Goal: Task Accomplishment & Management: Manage account settings

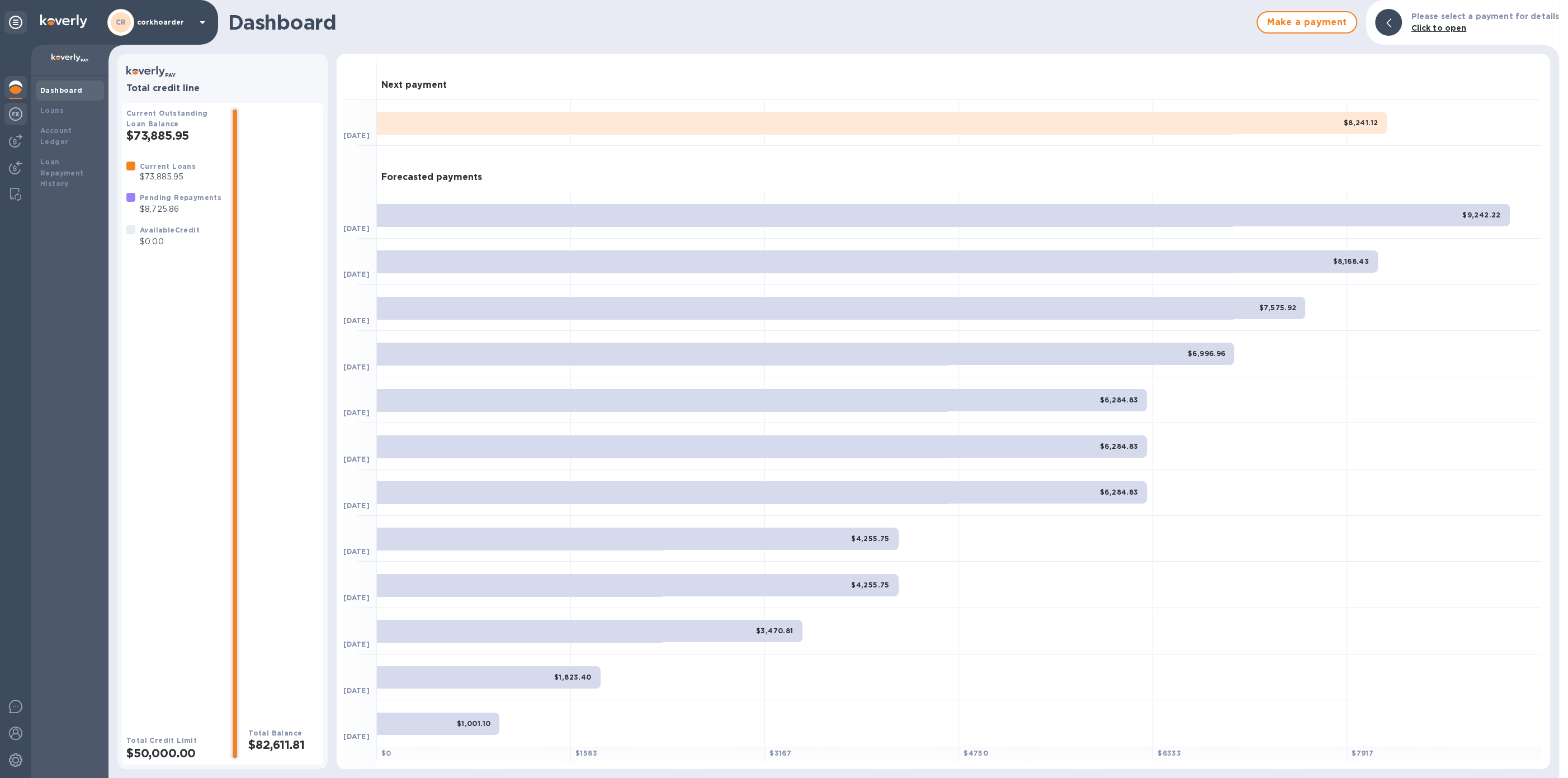
click at [9, 120] on div at bounding box center [16, 115] width 22 height 24
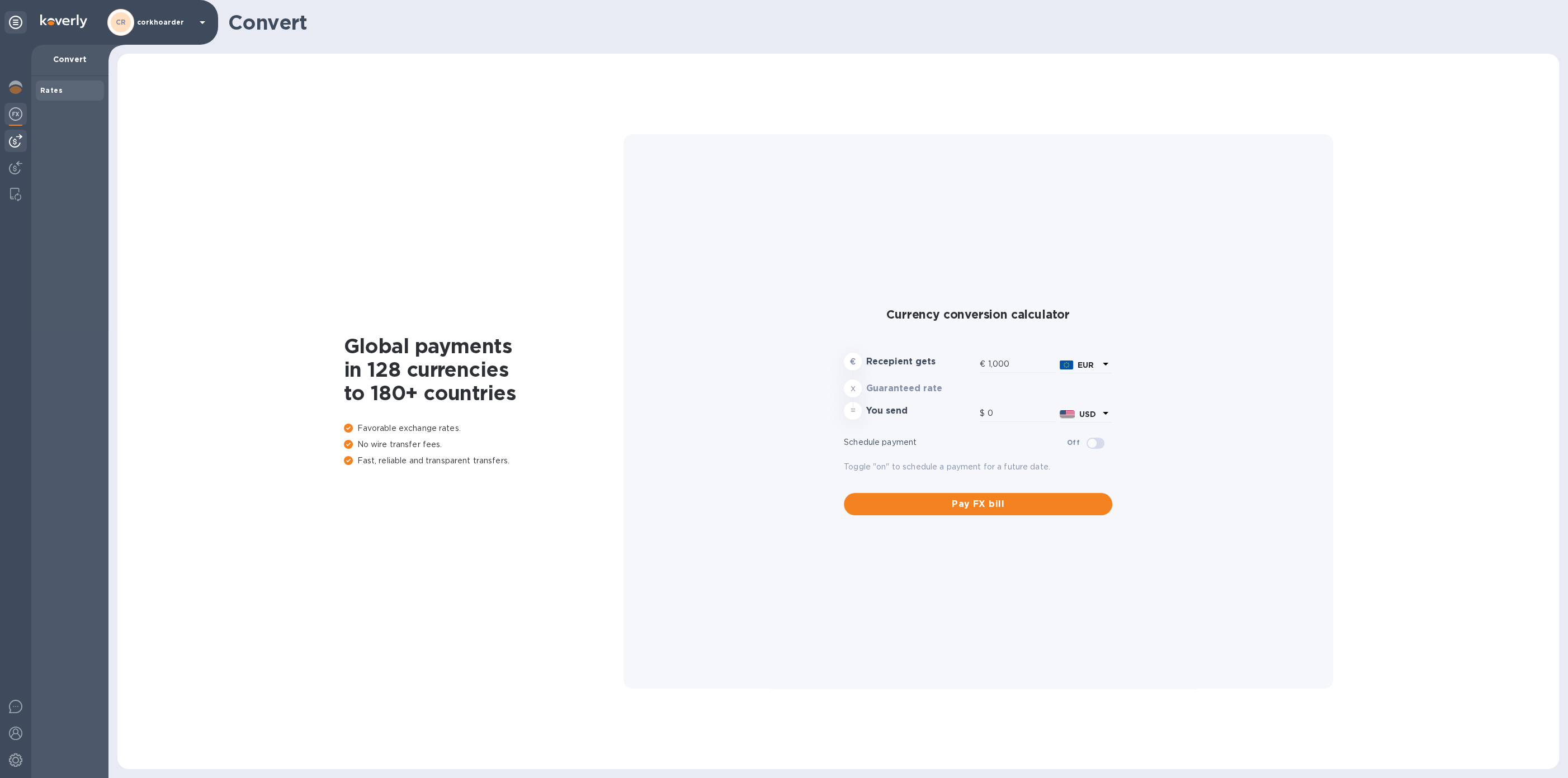
type input "1,185.59"
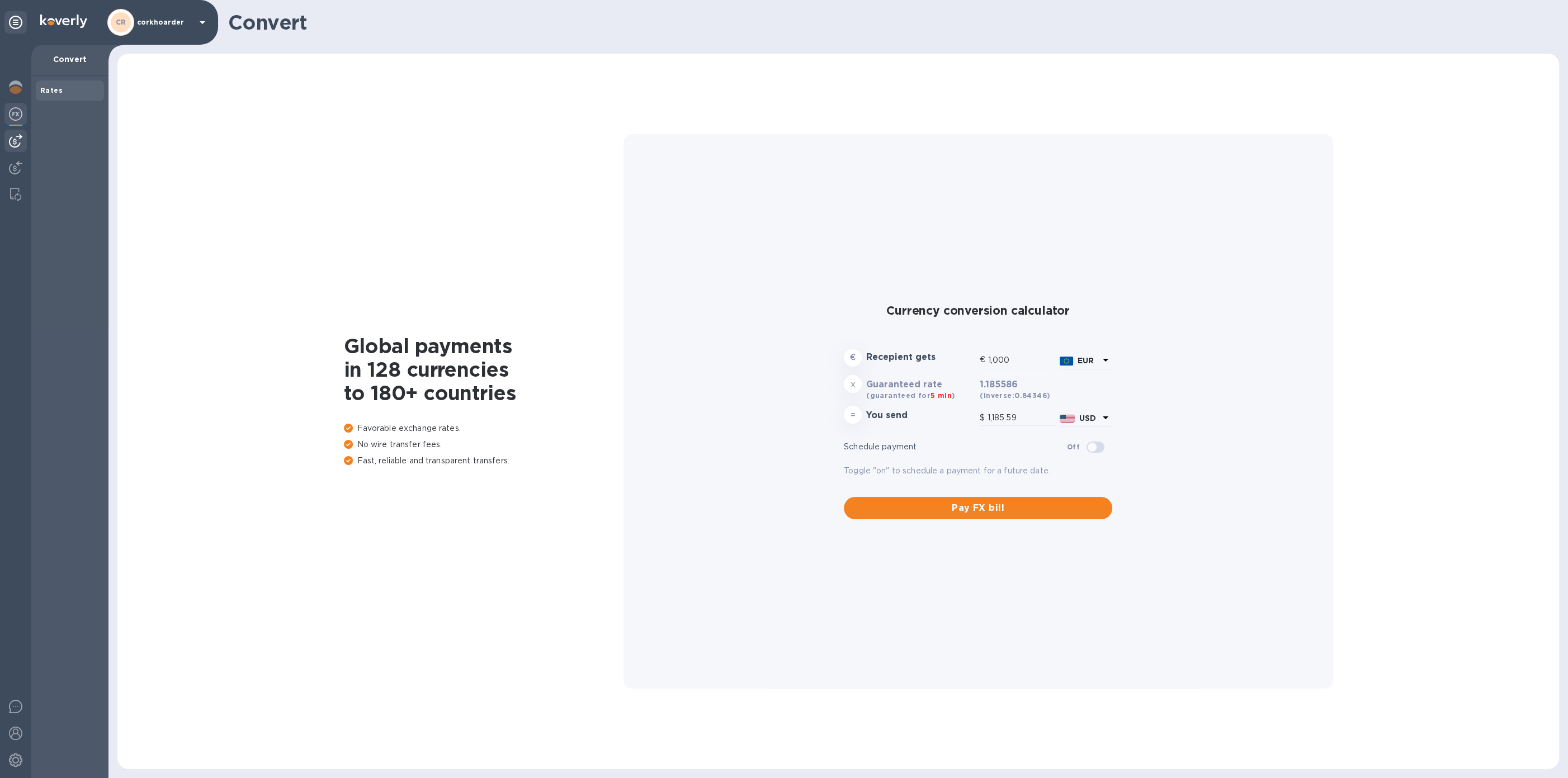
click at [18, 146] on img at bounding box center [15, 140] width 13 height 13
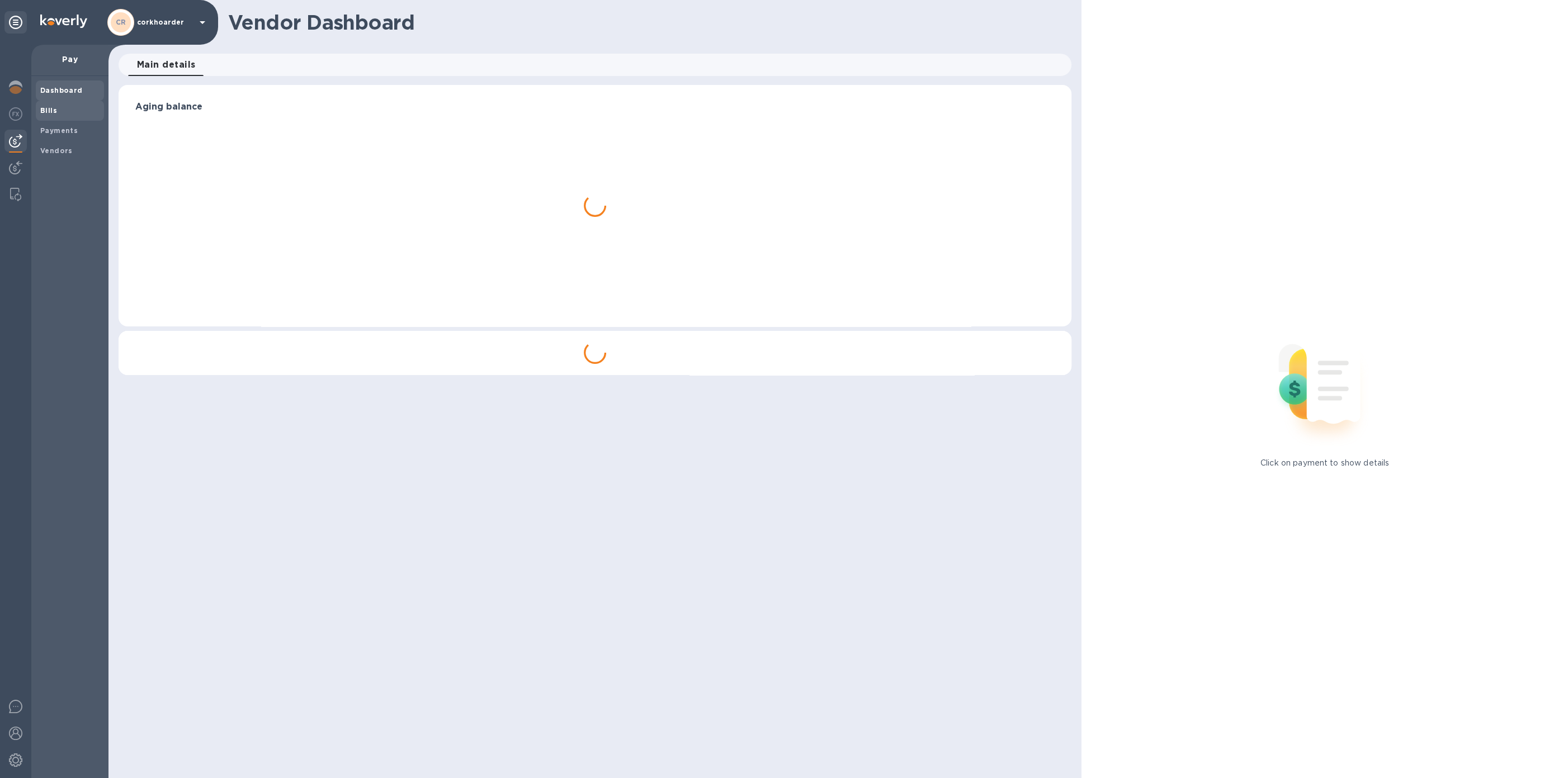
click at [45, 110] on b "Bills" at bounding box center [48, 110] width 17 height 9
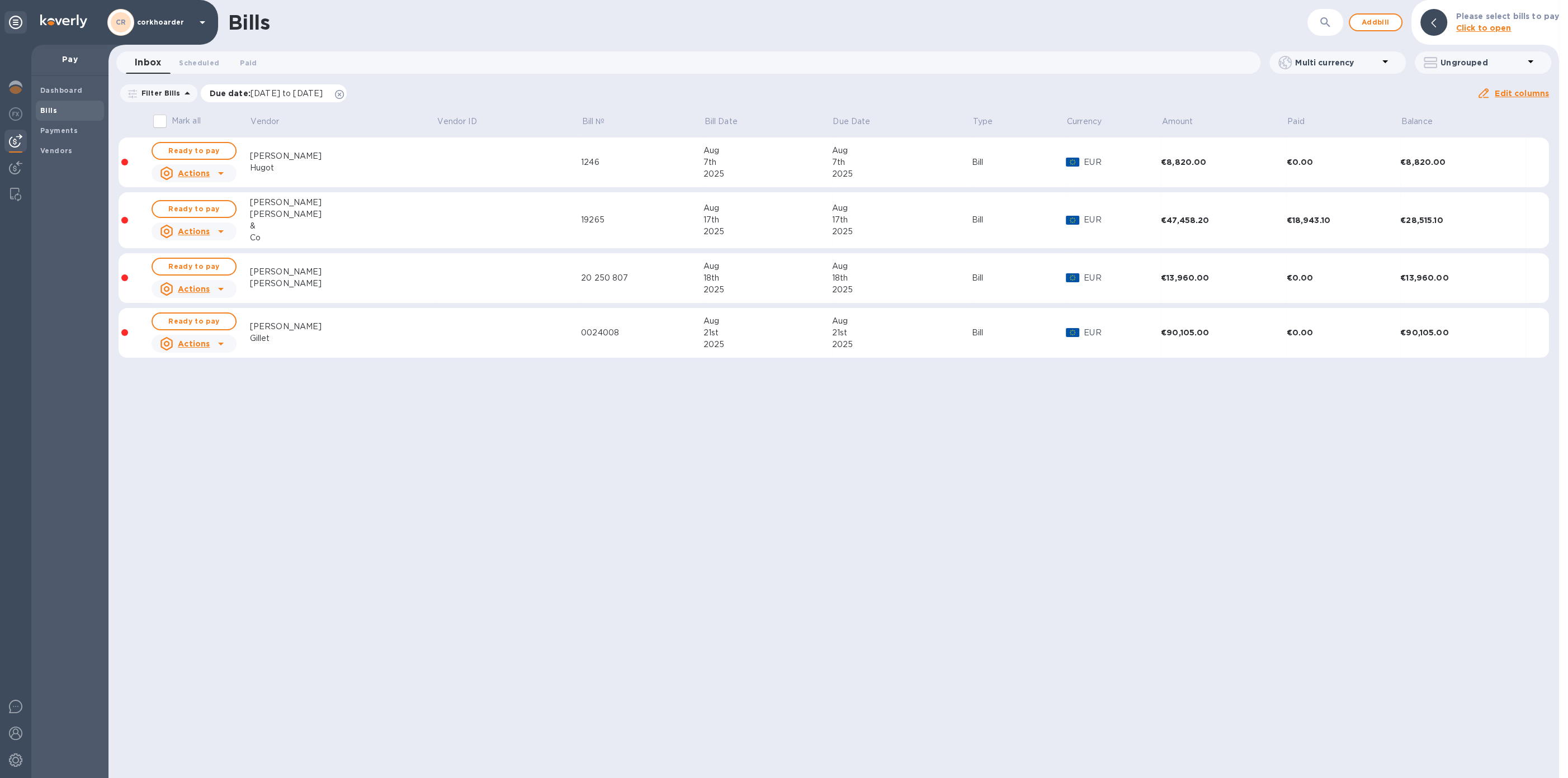
click at [344, 94] on icon at bounding box center [338, 94] width 9 height 9
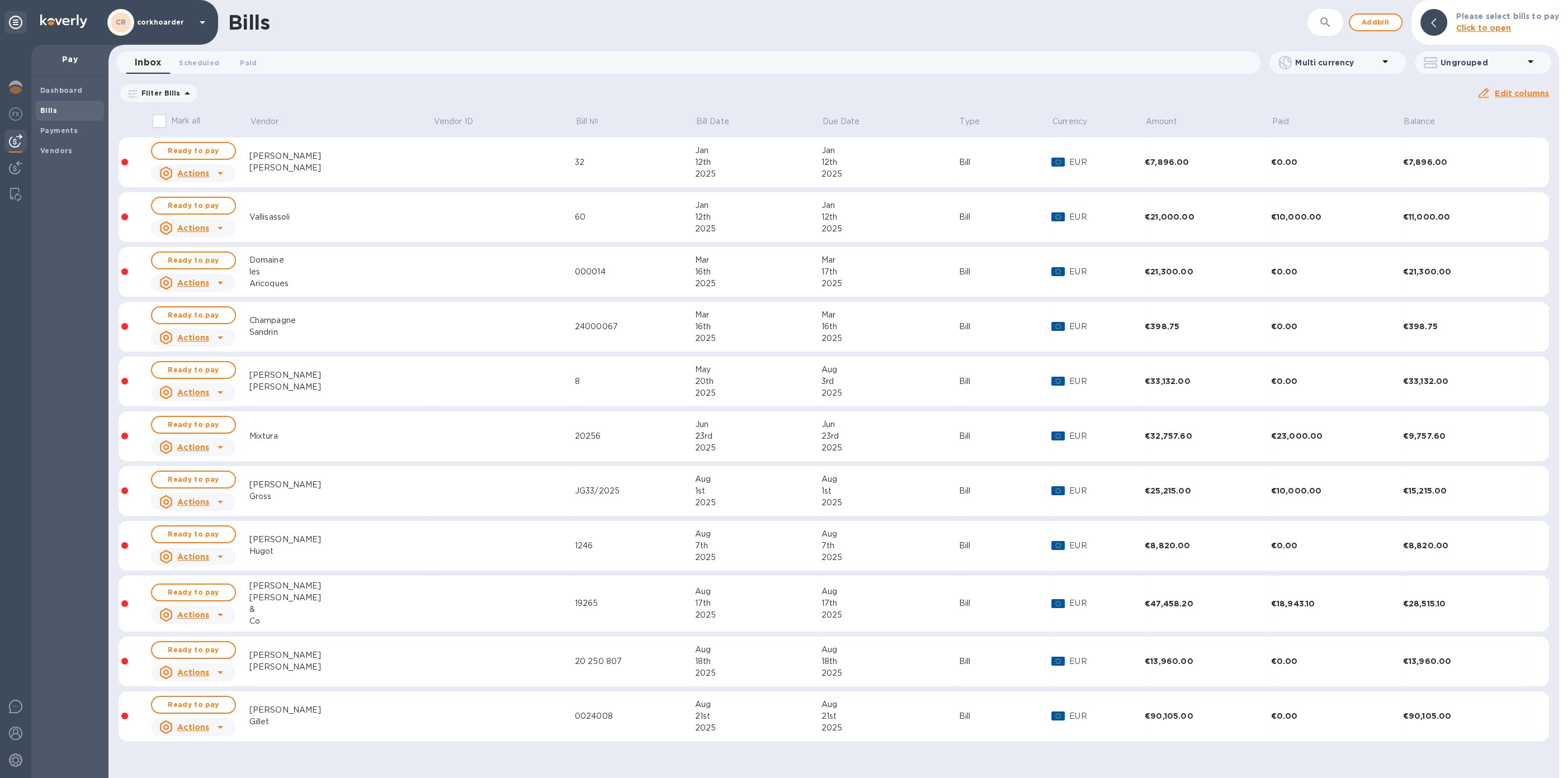
click at [372, 564] on td "Pierre Hugot" at bounding box center [341, 546] width 183 height 50
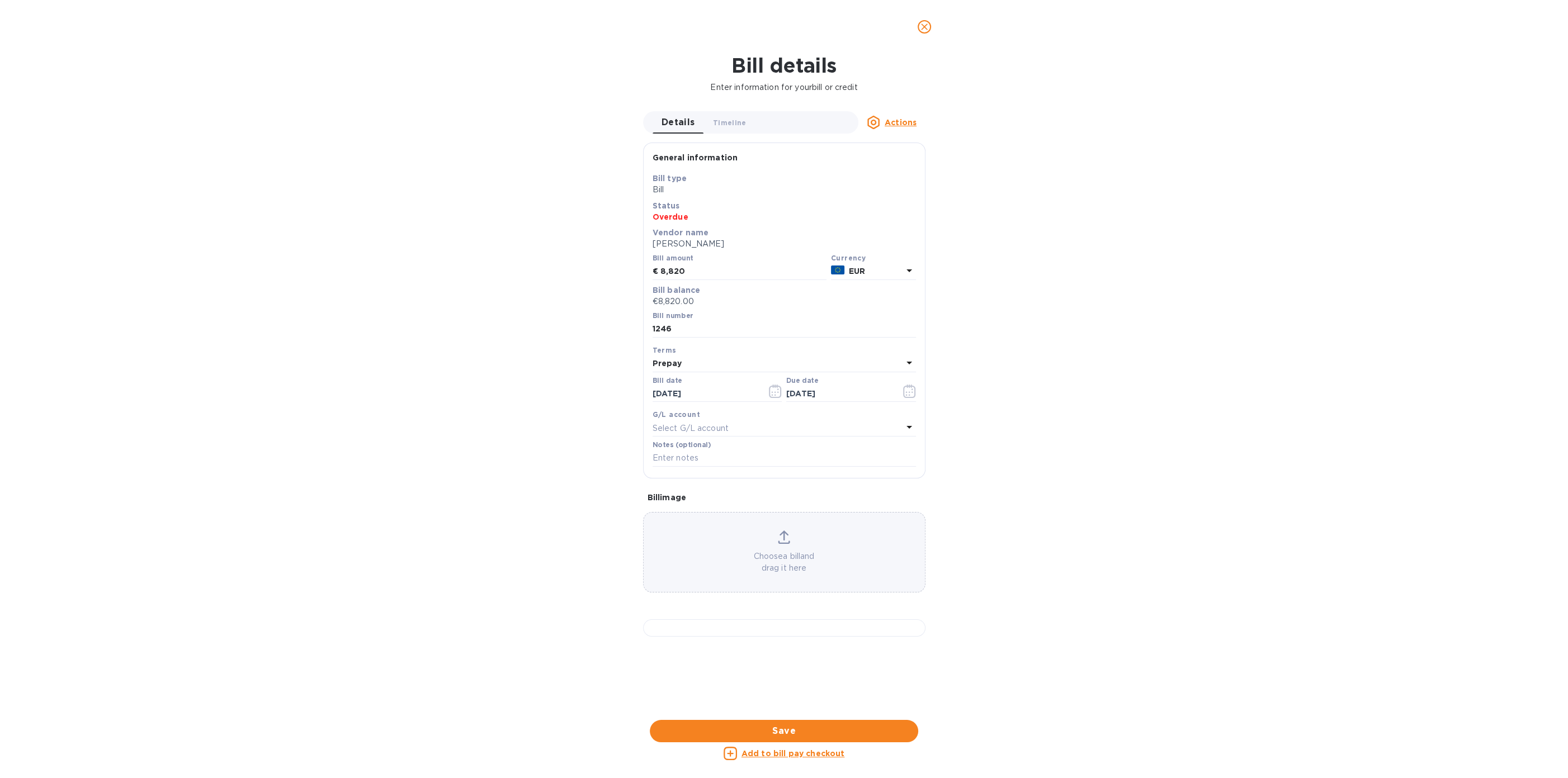
click at [900, 127] on p "Actions" at bounding box center [900, 122] width 31 height 11
click at [905, 162] on b "Mark as paid" at bounding box center [913, 165] width 50 height 9
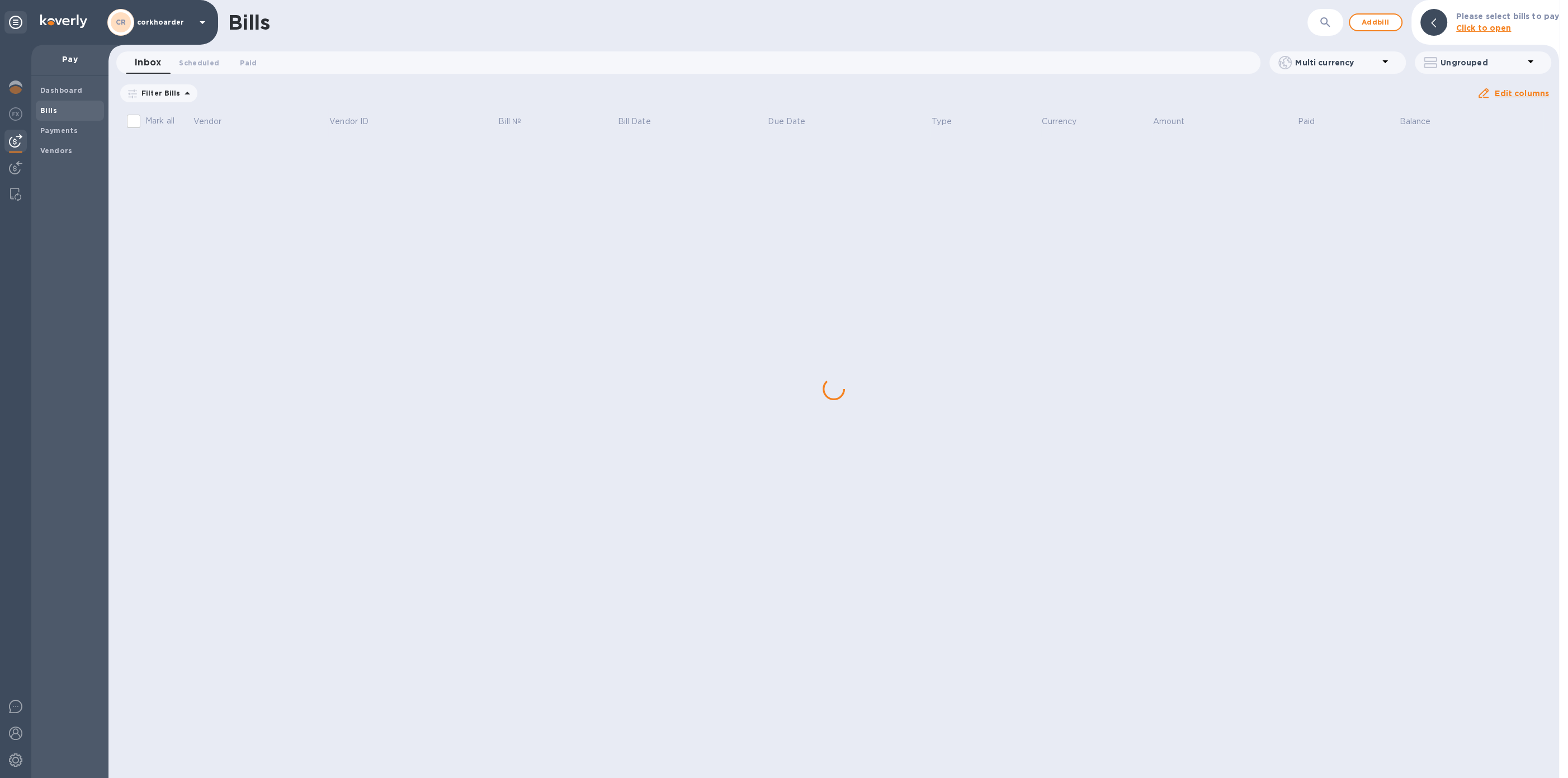
click at [383, 563] on div "Bills ​ Add bill Please select bills to pay Click to open Inbox 0 Scheduled 0 P…" at bounding box center [834, 389] width 1450 height 778
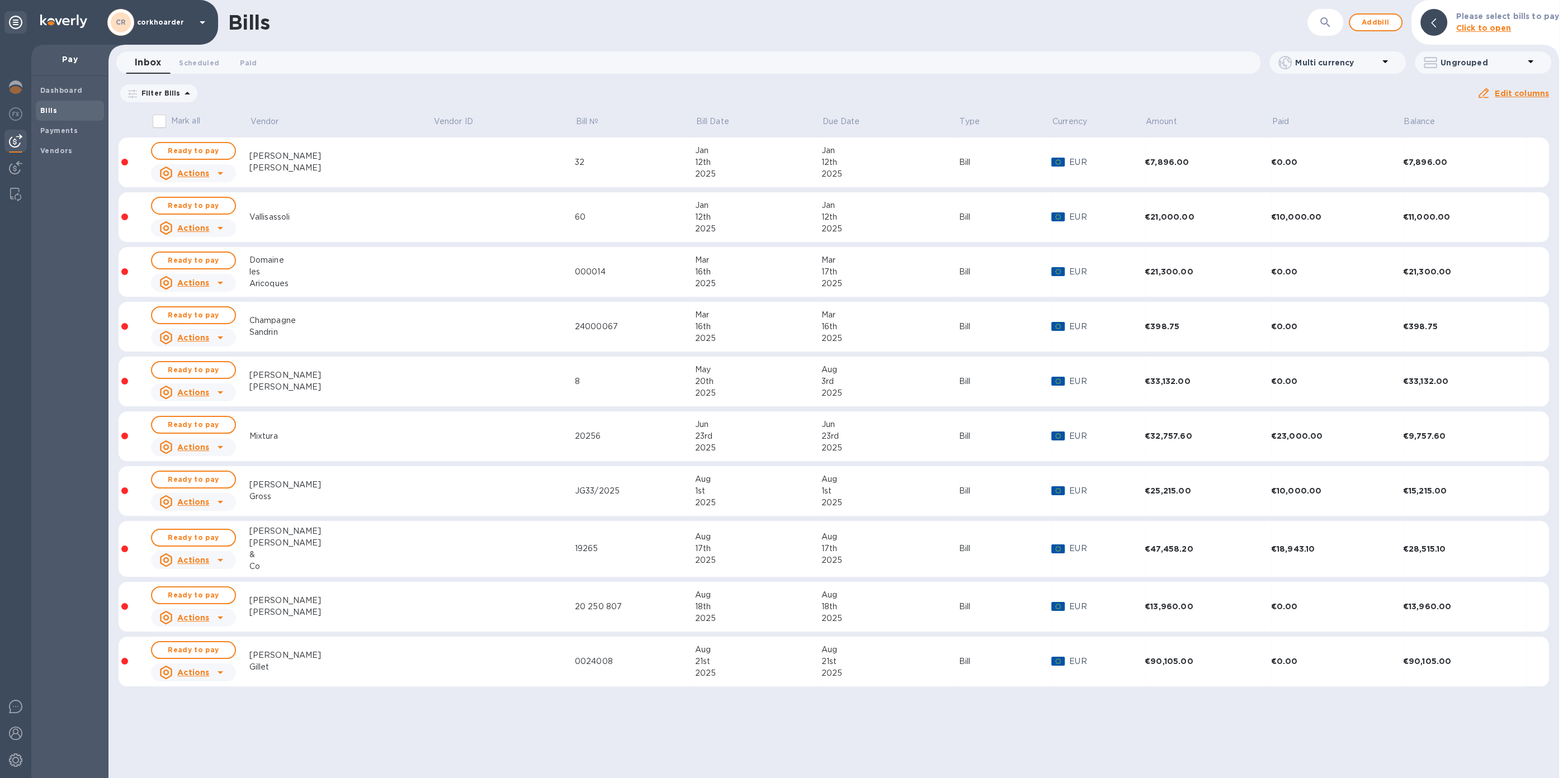
click at [353, 561] on div "Co" at bounding box center [341, 566] width 183 height 12
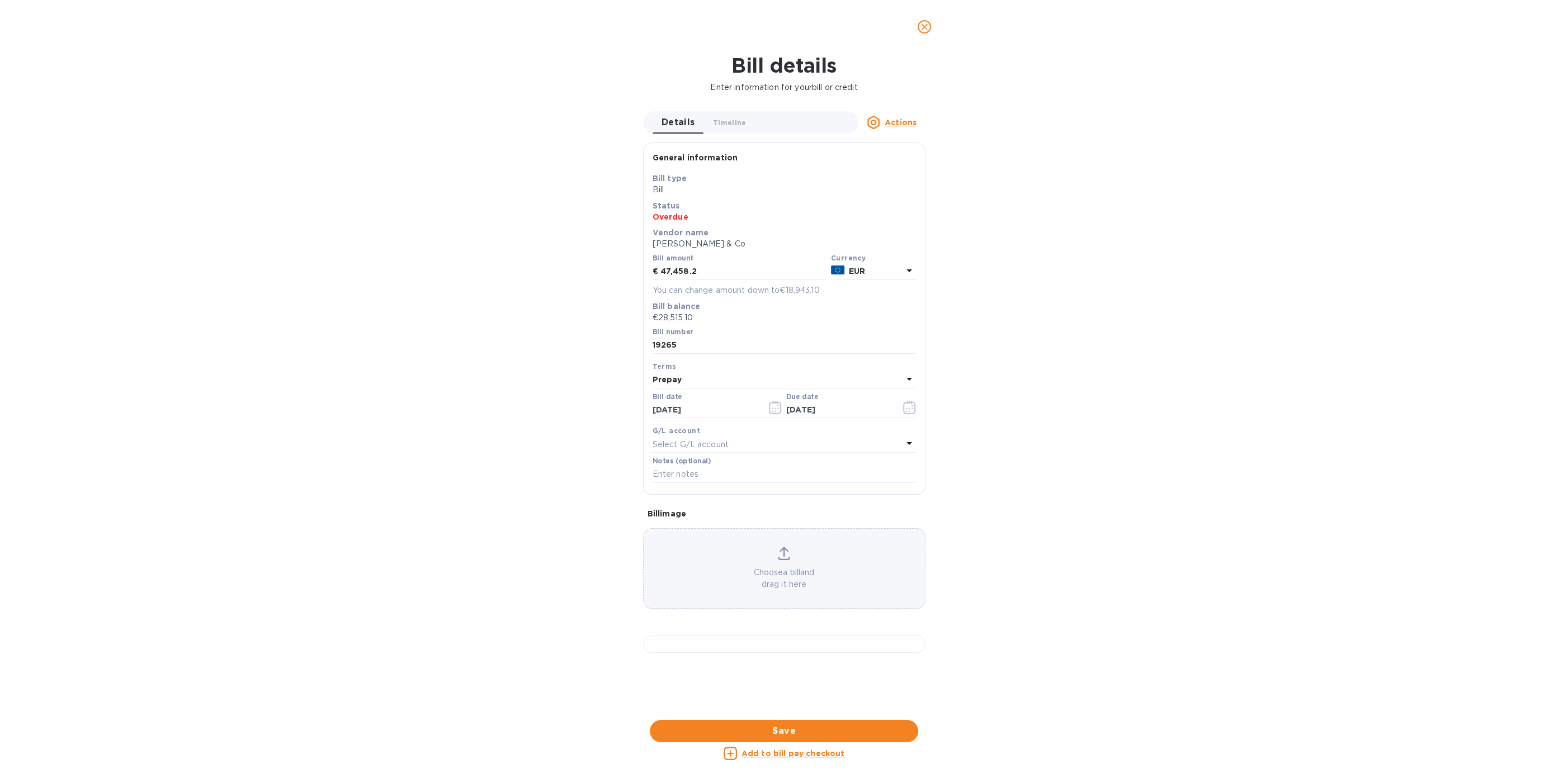
scroll to position [107, 0]
click at [793, 636] on div at bounding box center [784, 644] width 283 height 17
click at [934, 29] on button "close" at bounding box center [924, 27] width 27 height 27
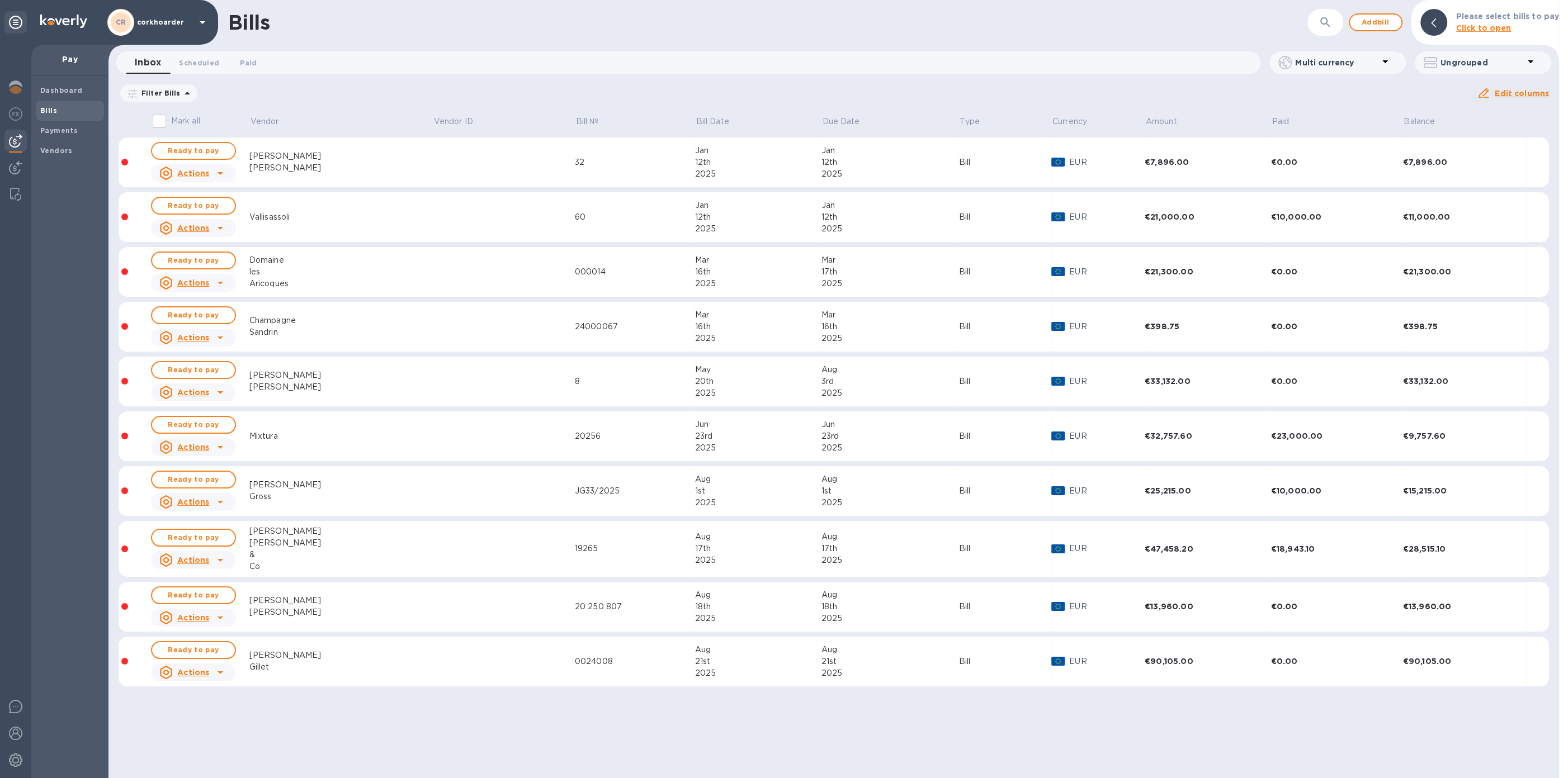
scroll to position [0, 0]
click at [365, 678] on td "Guilbert Gillet" at bounding box center [341, 662] width 183 height 50
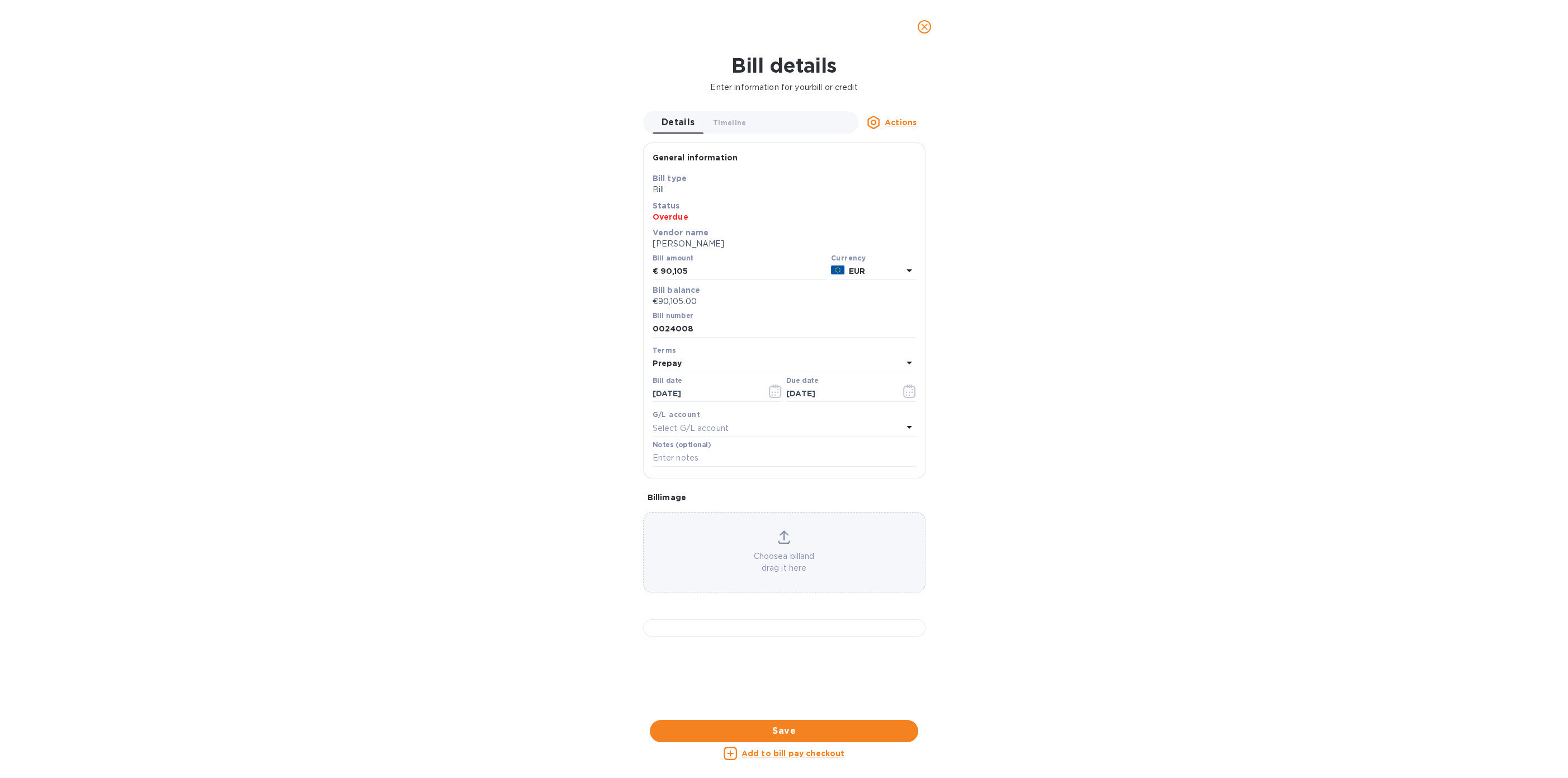
click at [782, 754] on u "Add to bill pay checkout" at bounding box center [793, 753] width 103 height 9
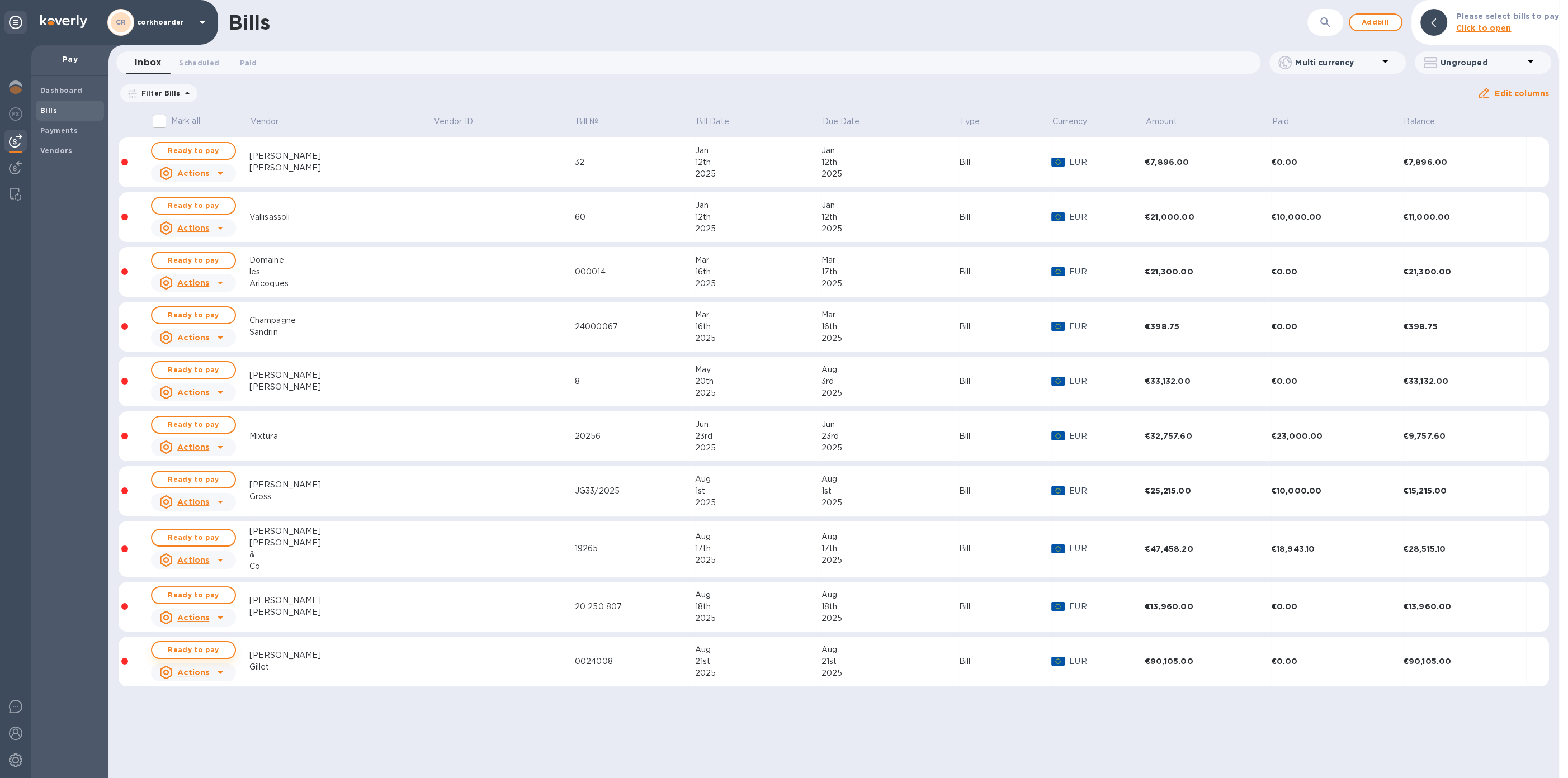
click at [224, 653] on span "Ready to pay" at bounding box center [194, 649] width 65 height 13
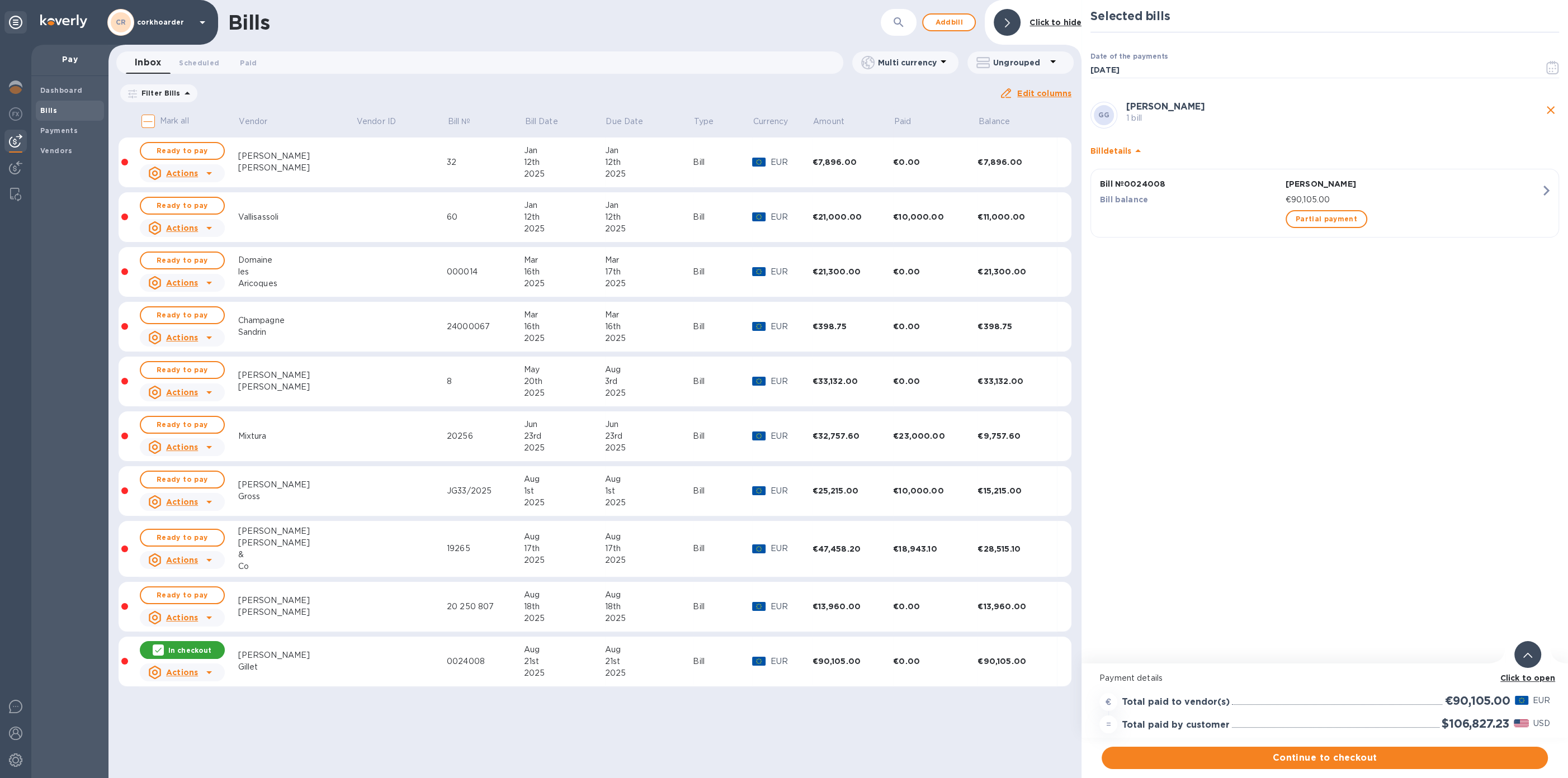
click at [1530, 680] on b "Click to open" at bounding box center [1528, 677] width 55 height 9
drag, startPoint x: 999, startPoint y: 17, endPoint x: 765, endPoint y: 57, distance: 237.4
click at [999, 17] on div at bounding box center [1007, 22] width 27 height 27
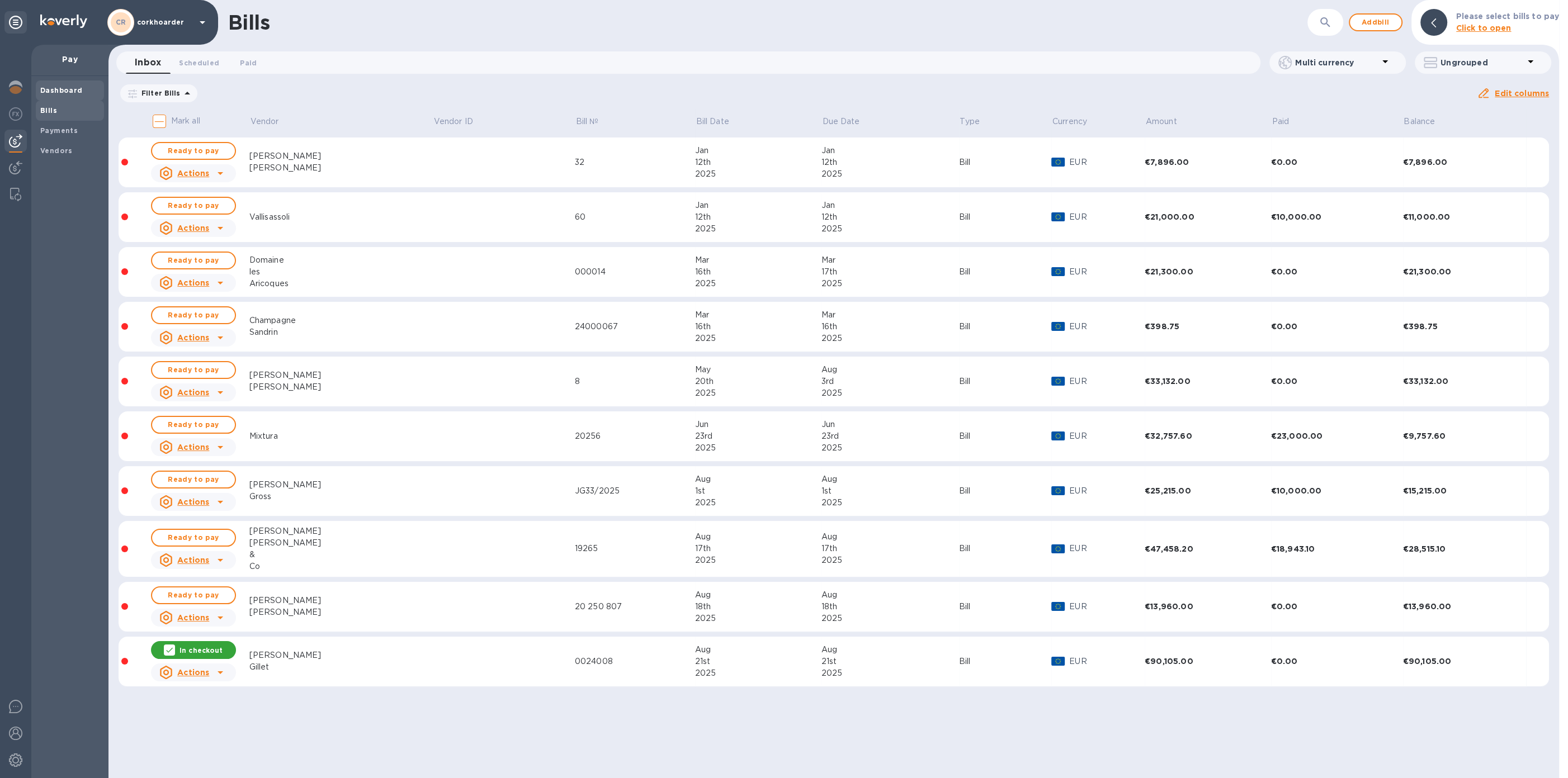
click at [72, 84] on div "Dashboard" at bounding box center [69, 90] width 68 height 20
